Goal: Information Seeking & Learning: Learn about a topic

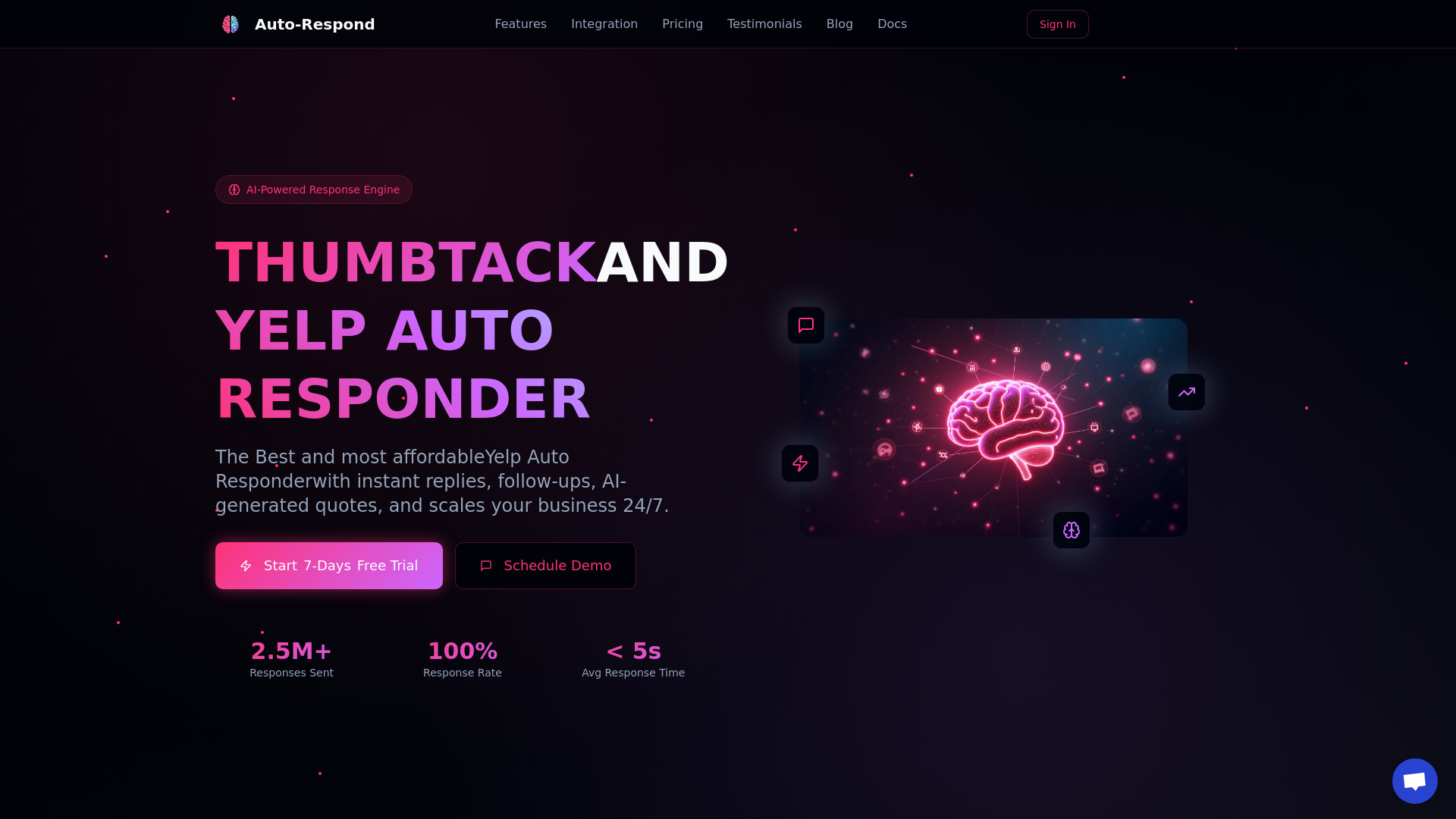
click at [827, 24] on link "Blog" at bounding box center [840, 23] width 27 height 18
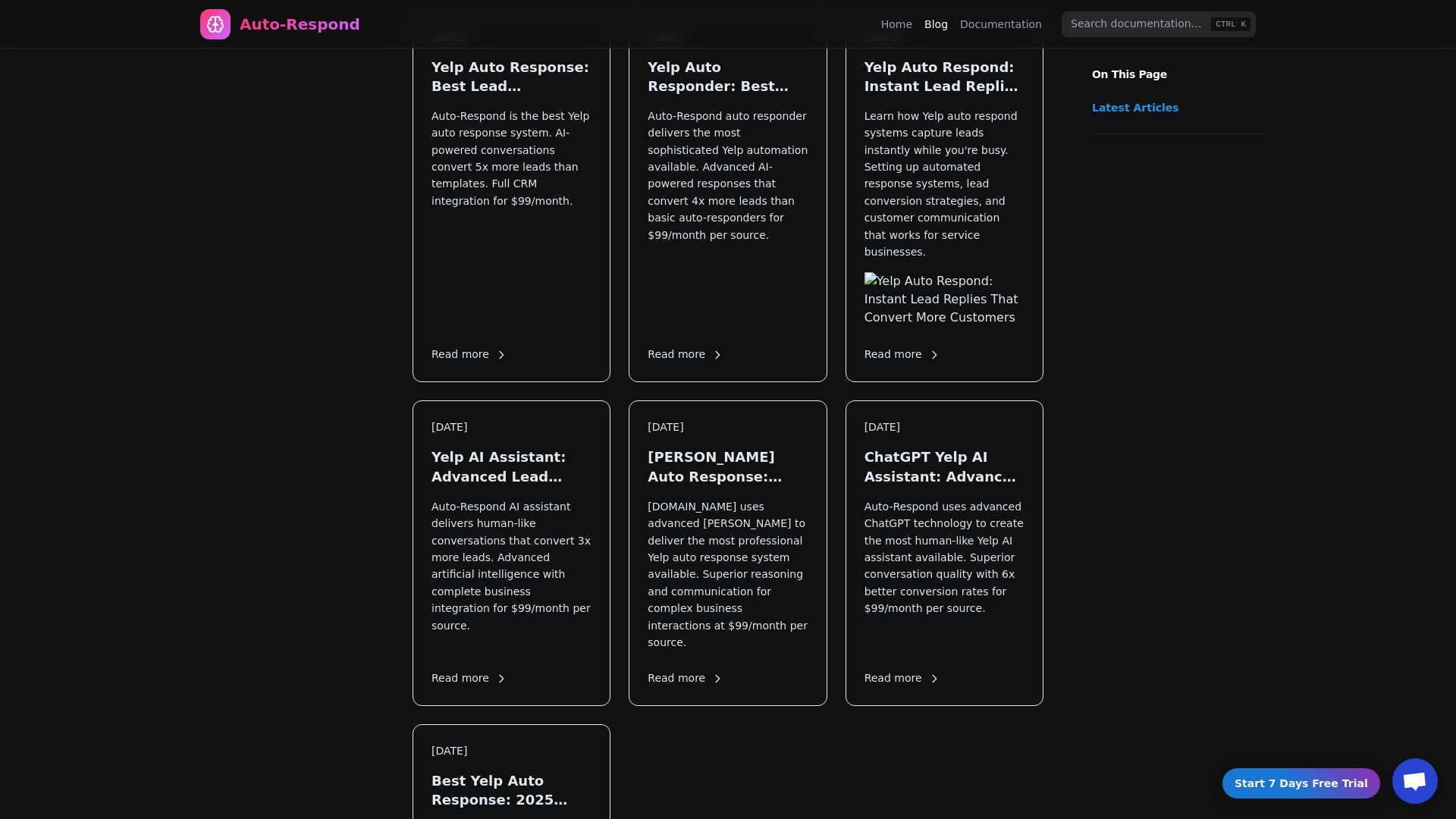
scroll to position [2105, 0]
